Goal: Task Accomplishment & Management: Manage account settings

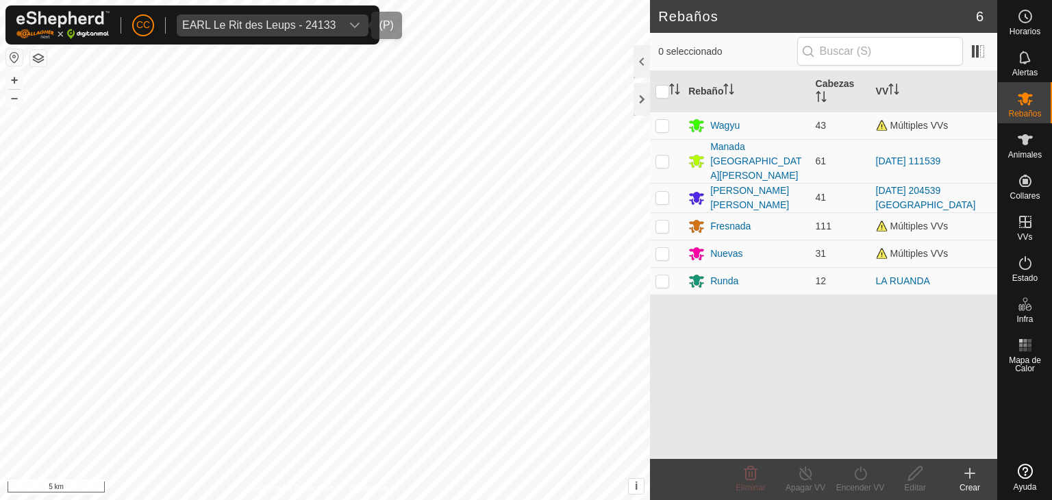
click at [265, 31] on span "EARL Le Rit des Leups - 24133" at bounding box center [259, 25] width 164 height 22
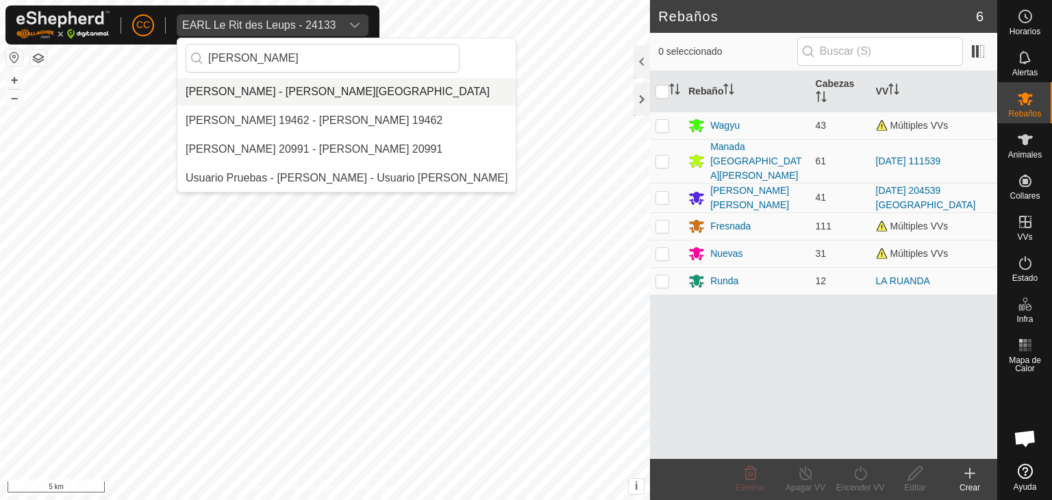
type input "[PERSON_NAME]"
click at [356, 91] on li "[PERSON_NAME] - [PERSON_NAME][GEOGRAPHIC_DATA]" at bounding box center [346, 91] width 338 height 27
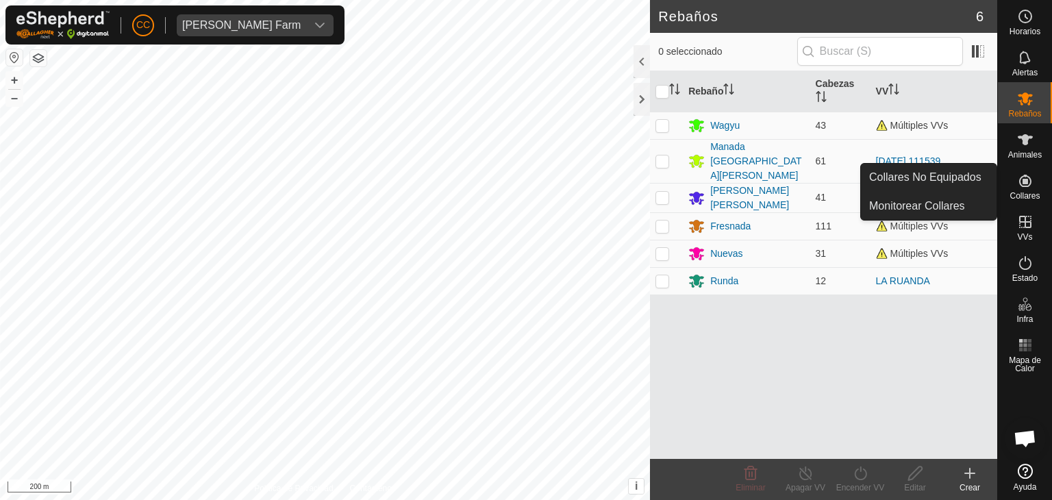
click at [978, 179] on link "Collares No Equipados" at bounding box center [929, 177] width 136 height 27
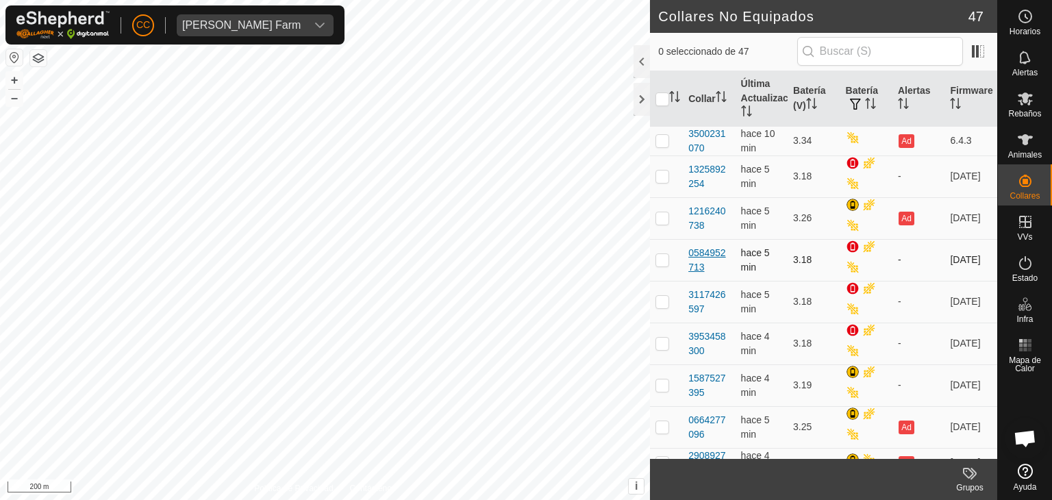
click at [702, 246] on div "0584952713" at bounding box center [708, 260] width 41 height 29
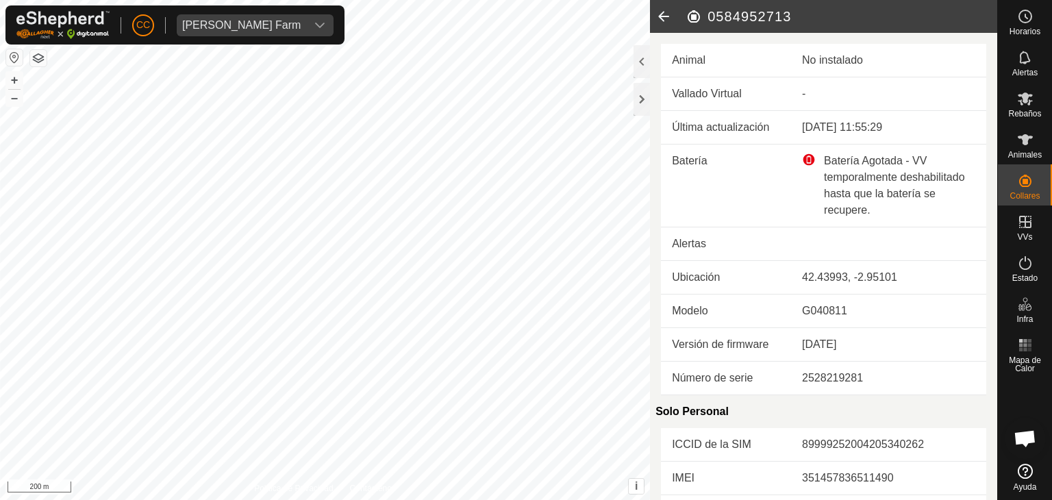
click at [663, 22] on icon at bounding box center [663, 16] width 27 height 33
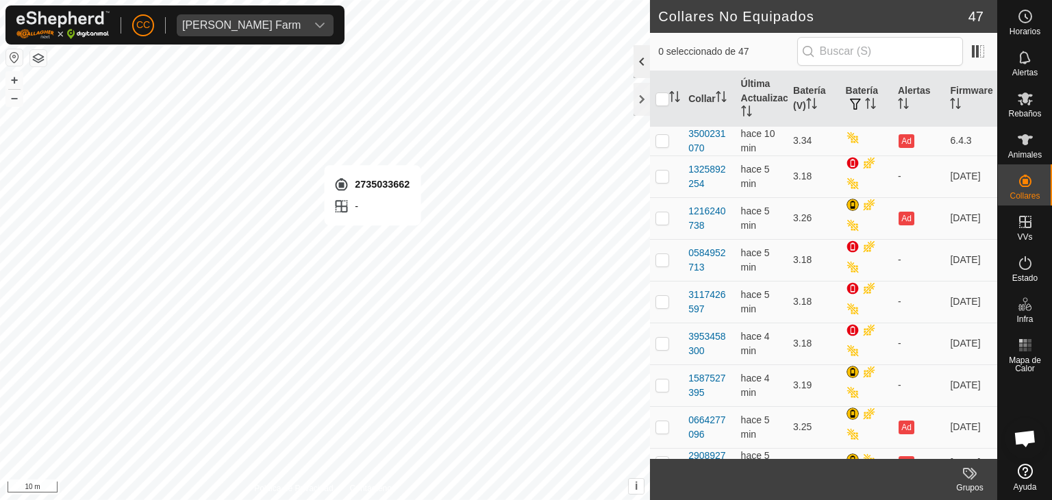
checkbox input "true"
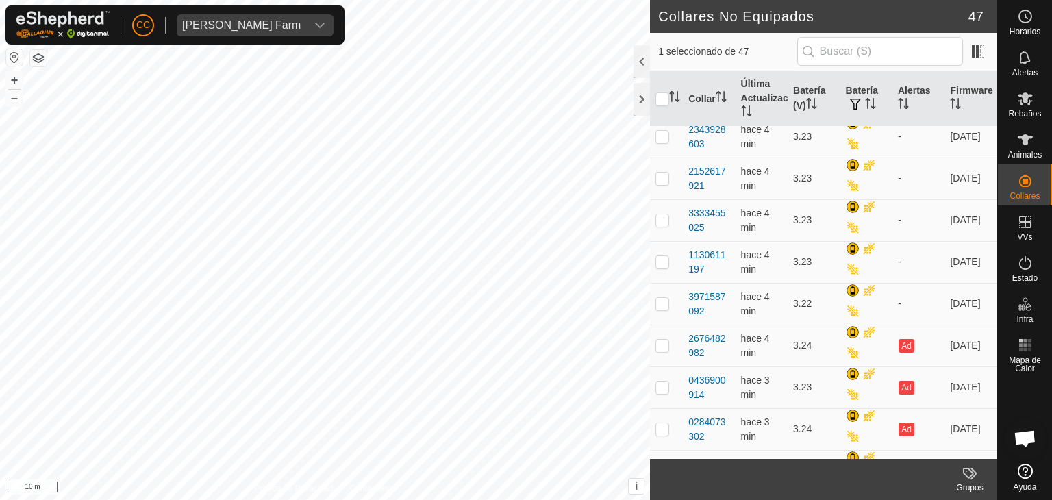
scroll to position [753, 0]
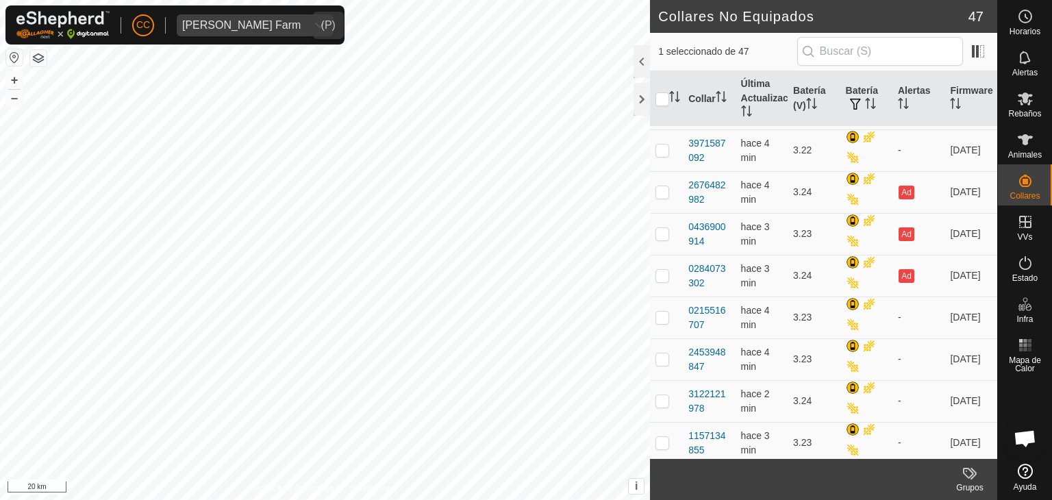
click at [257, 23] on div "[PERSON_NAME] Farm" at bounding box center [241, 25] width 118 height 11
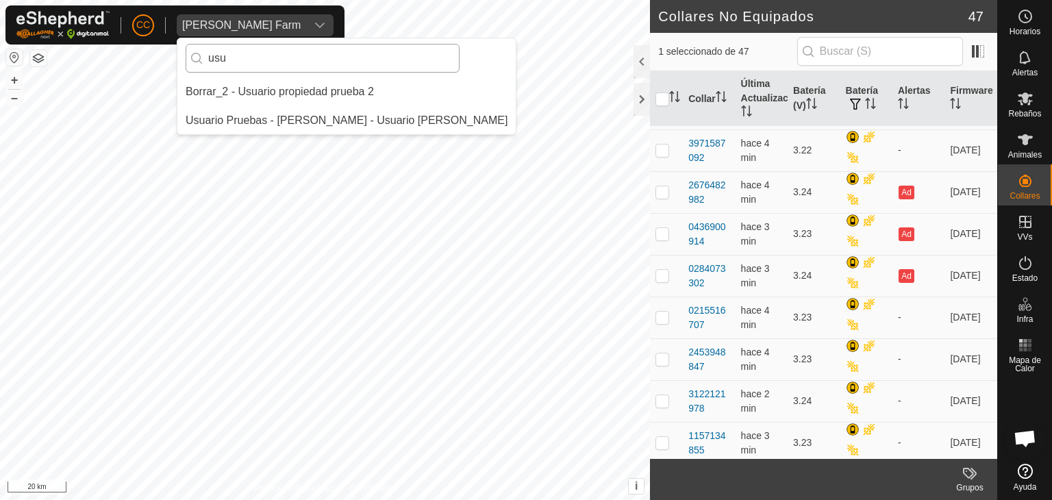
scroll to position [0, 0]
type input "usu"
click at [296, 120] on li "Usuario Pruebas - [PERSON_NAME] - Usuario [PERSON_NAME]" at bounding box center [346, 120] width 338 height 27
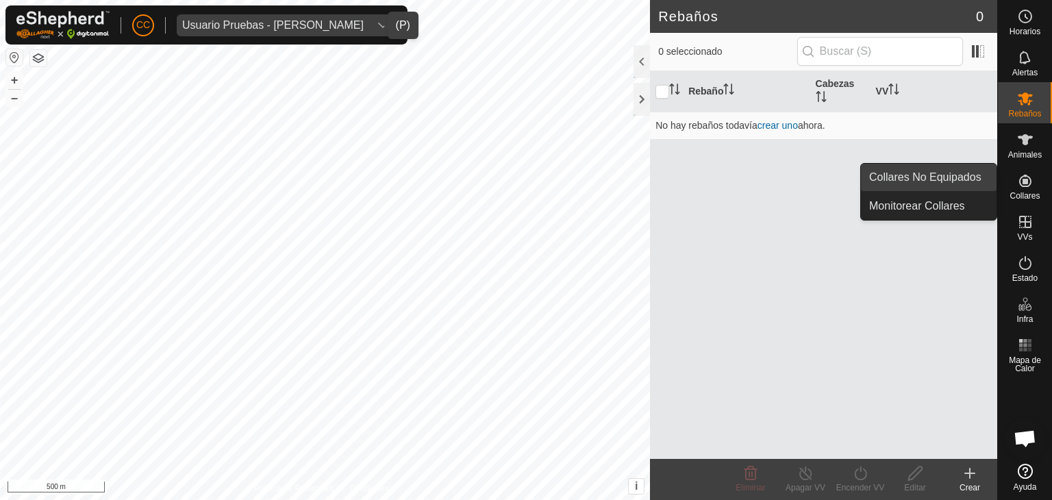
drag, startPoint x: 956, startPoint y: 184, endPoint x: 917, endPoint y: 187, distance: 39.8
click at [955, 184] on link "Collares No Equipados" at bounding box center [929, 177] width 136 height 27
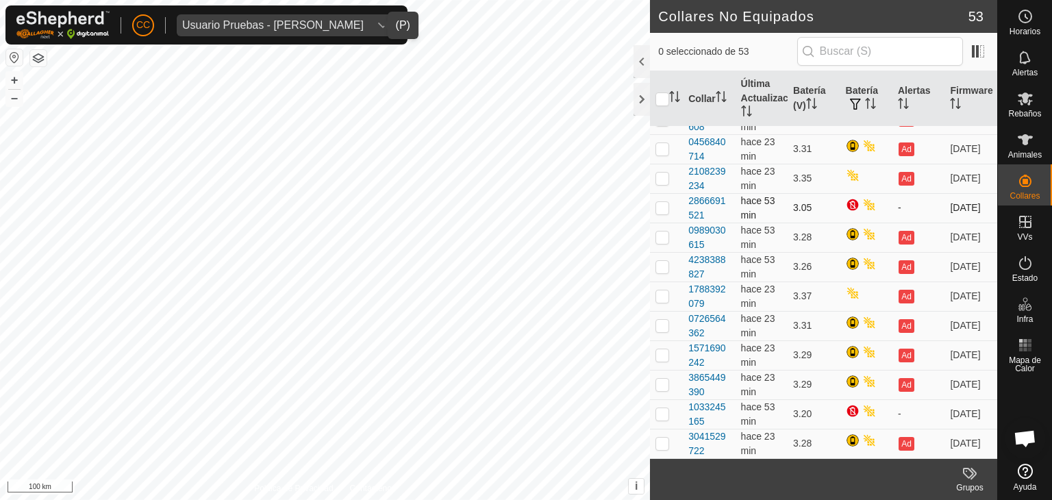
scroll to position [1235, 0]
